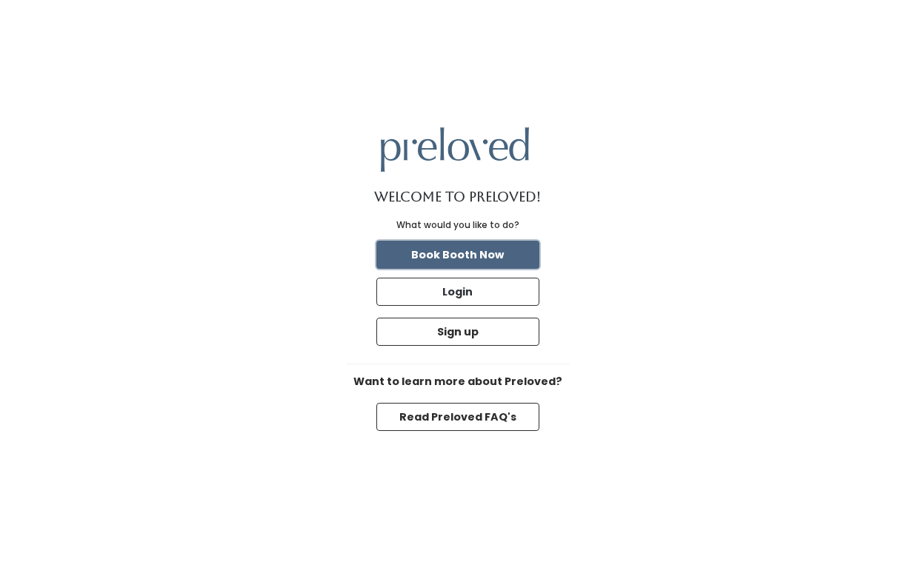
click at [466, 258] on button "Book Booth Now" at bounding box center [457, 255] width 163 height 28
click at [483, 247] on button "Book Booth Now" at bounding box center [457, 255] width 163 height 28
